Goal: Information Seeking & Learning: Learn about a topic

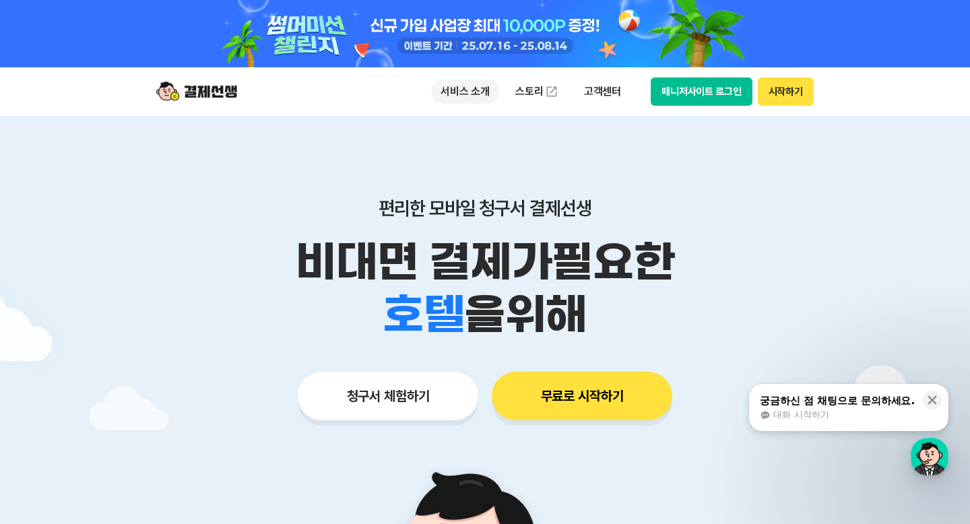
click at [468, 99] on p "서비스 소개" at bounding box center [465, 91] width 68 height 24
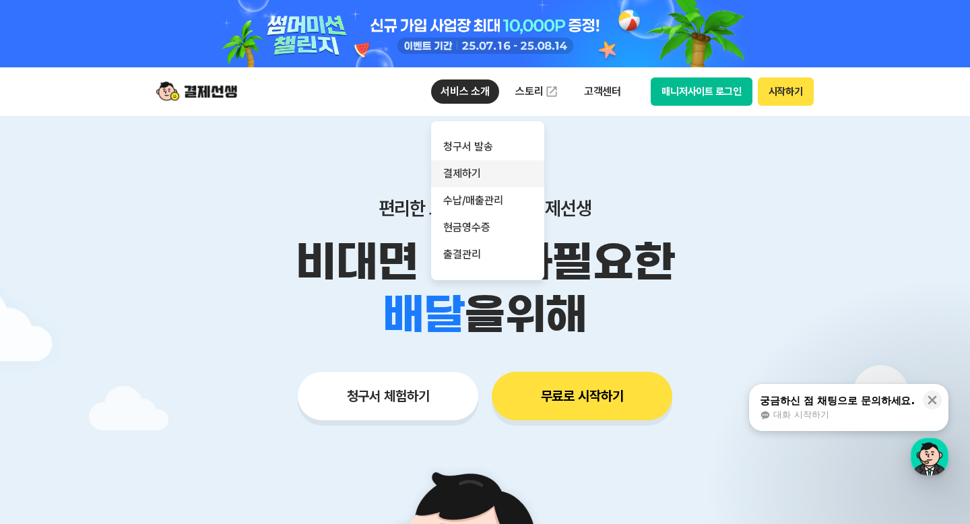
click at [470, 171] on link "결제하기" at bounding box center [487, 173] width 113 height 27
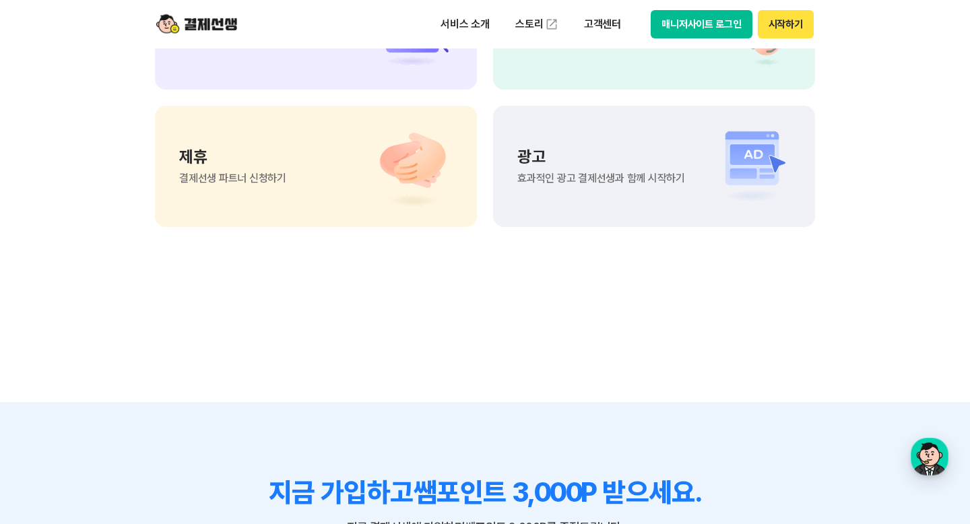
scroll to position [3773, 0]
click at [326, 215] on div "제휴 결제선생 파트너 신청하기" at bounding box center [316, 164] width 322 height 121
click at [199, 45] on div "고객 센터 자주 묻는 질문 바로가기" at bounding box center [229, 27] width 100 height 35
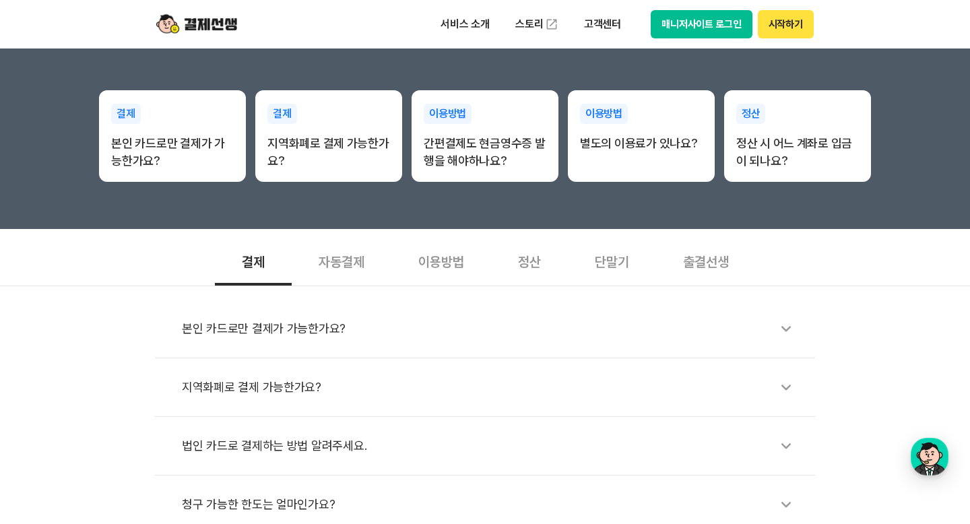
scroll to position [283, 0]
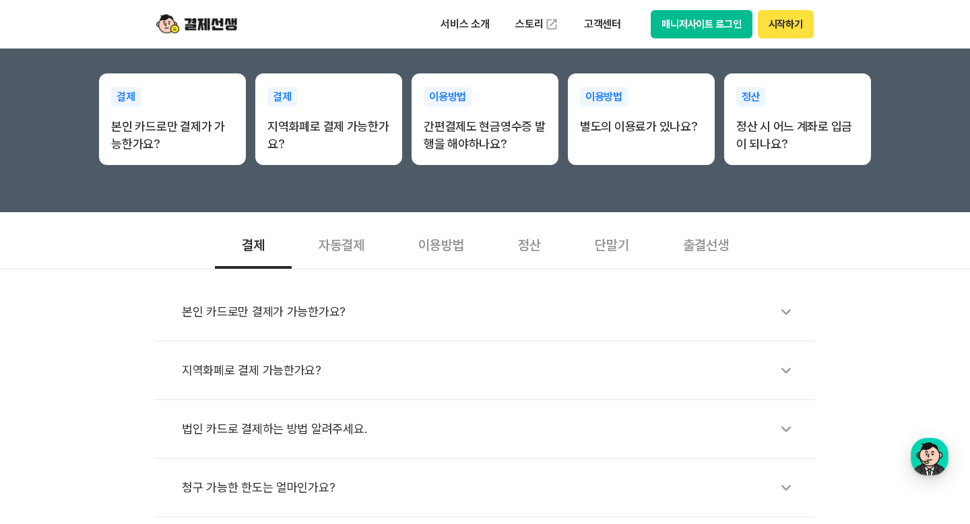
click at [451, 247] on div "이용방법" at bounding box center [441, 244] width 100 height 50
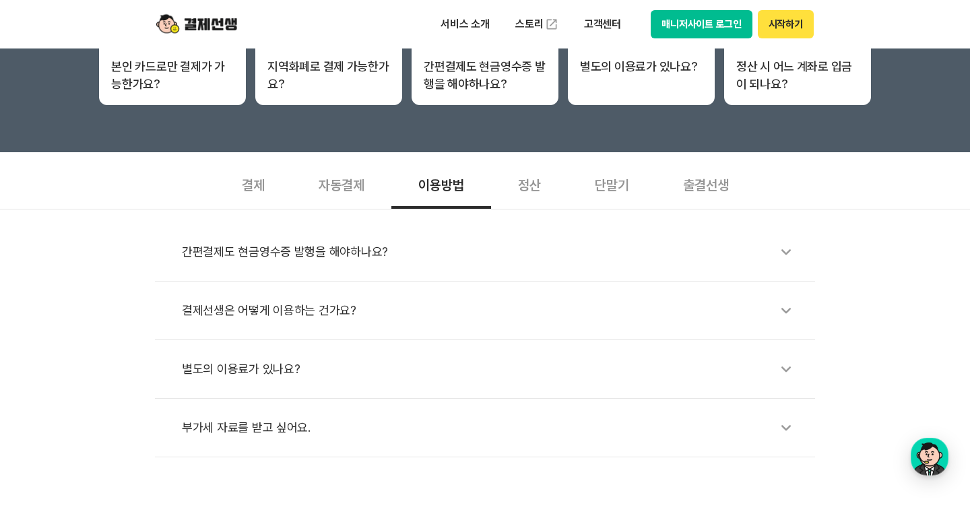
scroll to position [346, 0]
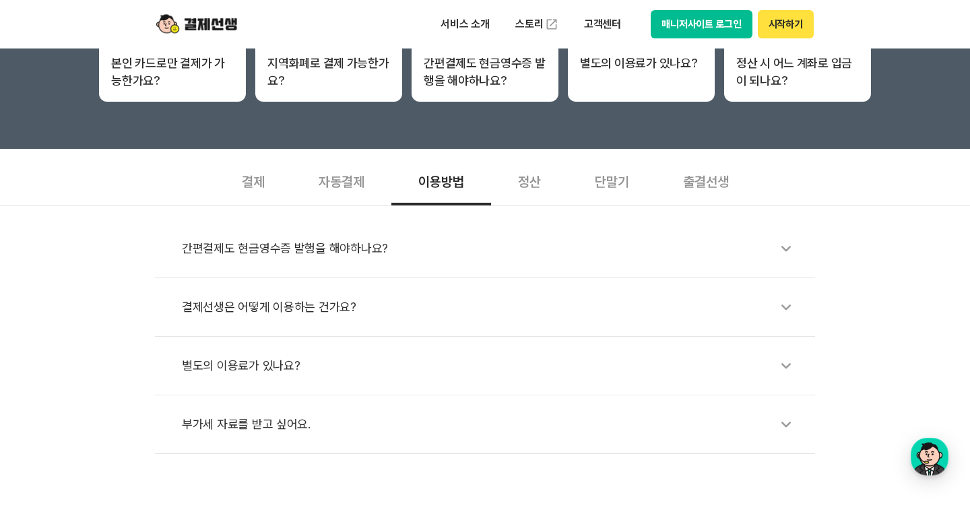
click at [279, 384] on li "별도의 이용료가 있나요?" at bounding box center [485, 366] width 660 height 59
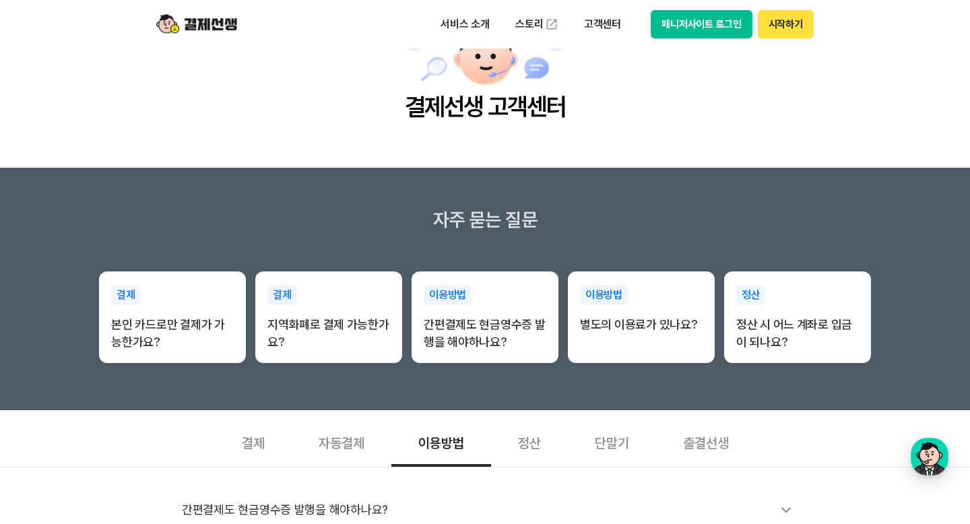
scroll to position [0, 0]
